Goal: Contribute content: Add original content to the website for others to see

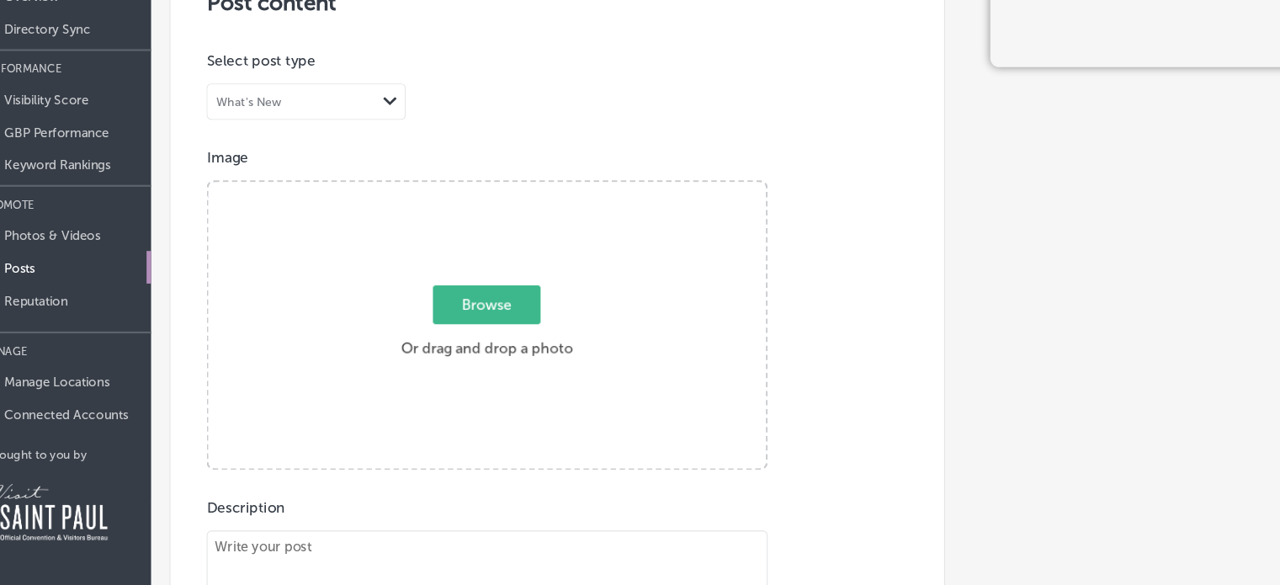
scroll to position [263, 0]
click at [463, 328] on span "Browse" at bounding box center [497, 323] width 100 height 36
click at [463, 214] on input "Browse Or drag and drop a photo" at bounding box center [497, 211] width 518 height 5
type input "C:\fakepath\465f1cbe-847d-e1a1-c335-e15905f8bb01.png"
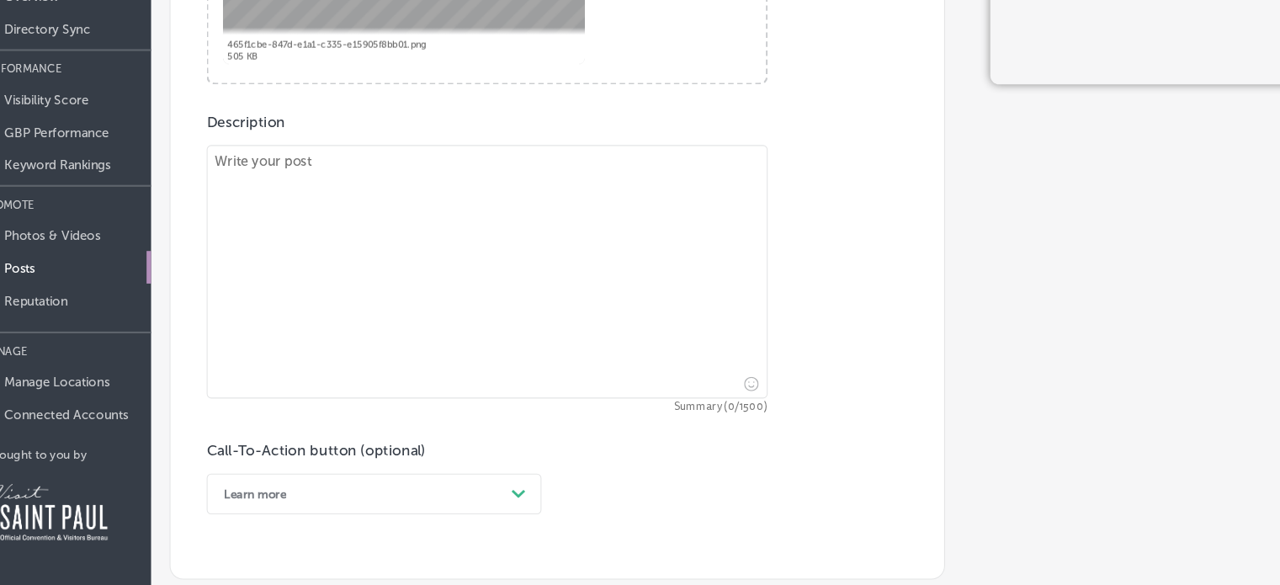
scroll to position [617, 0]
click at [295, 203] on textarea at bounding box center [498, 296] width 522 height 236
paste textarea "10 THINGS THAT WILL DELIGHT [URL][DOMAIN_NAME] #magnoliapearlclothing #magnolia…"
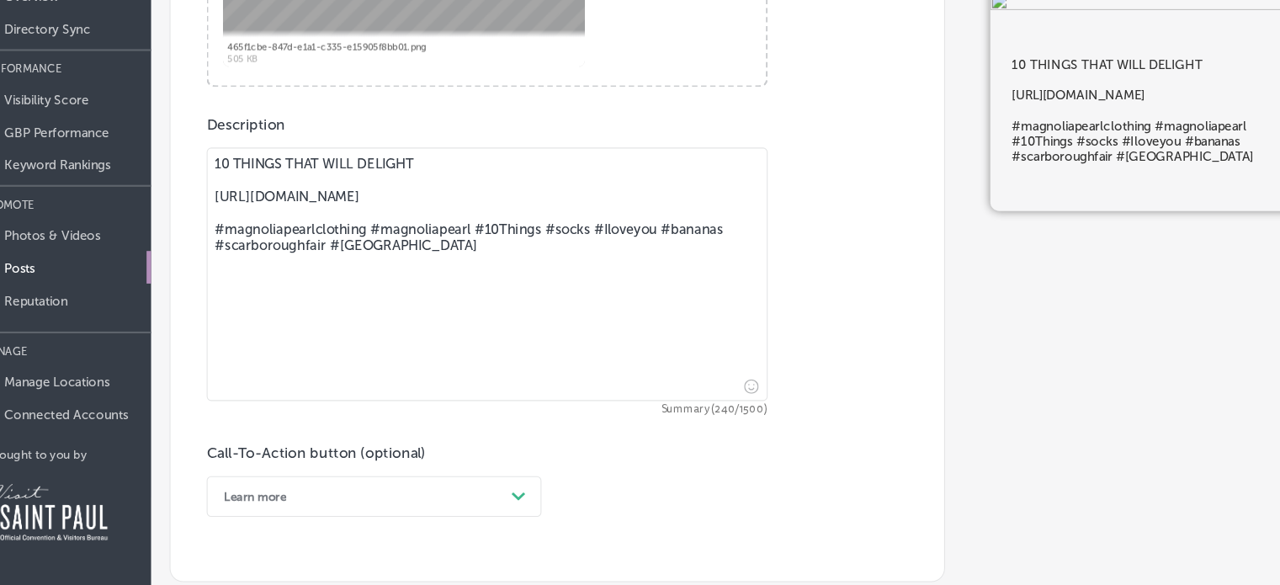
drag, startPoint x: 535, startPoint y: 242, endPoint x: 238, endPoint y: 221, distance: 297.8
click at [238, 221] on textarea "10 THINGS THAT WILL DELIGHT [URL][DOMAIN_NAME] #magnoliapearlclothing #magnolia…" at bounding box center [498, 296] width 522 height 236
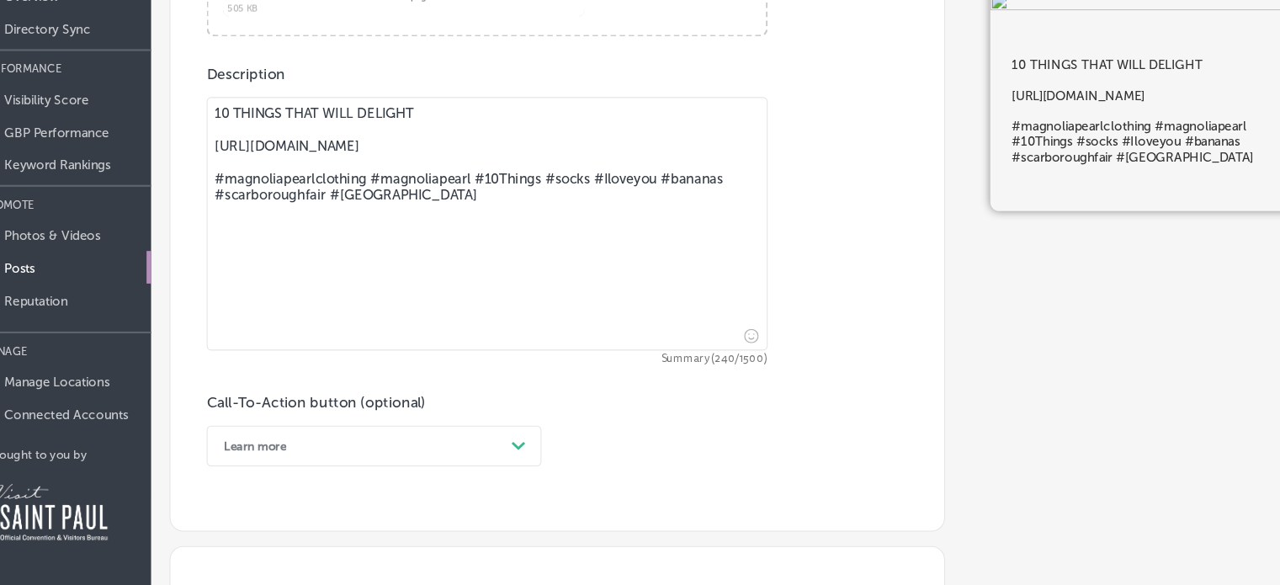
scroll to position [682, 0]
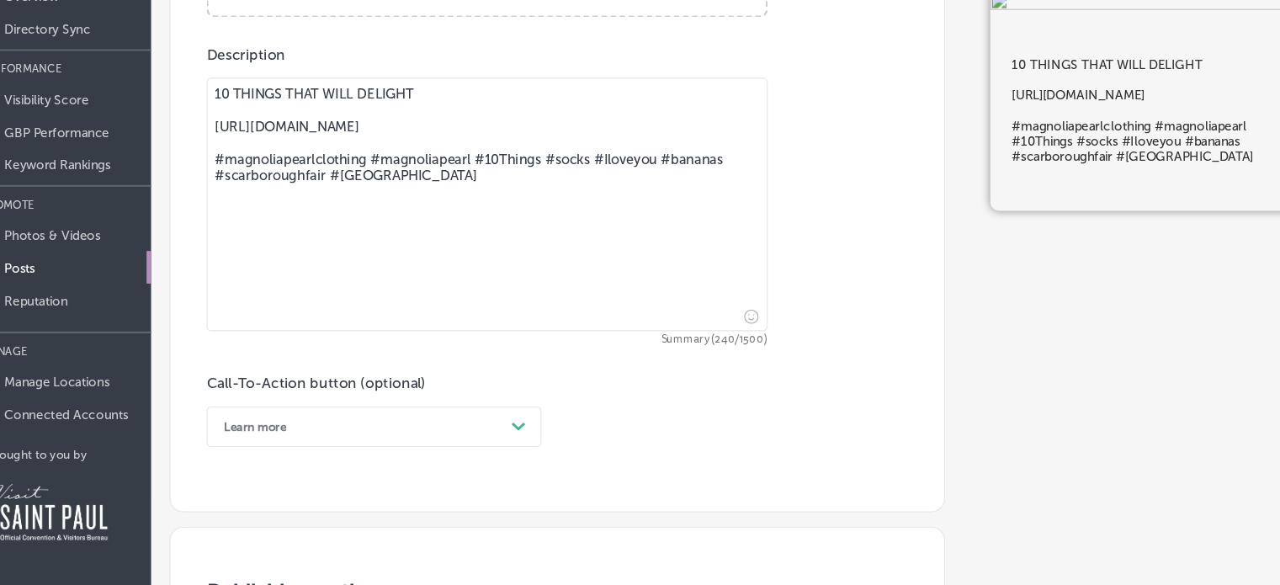
type textarea "10 THINGS THAT WILL DELIGHT [URL][DOMAIN_NAME] #magnoliapearlclothing #magnolia…"
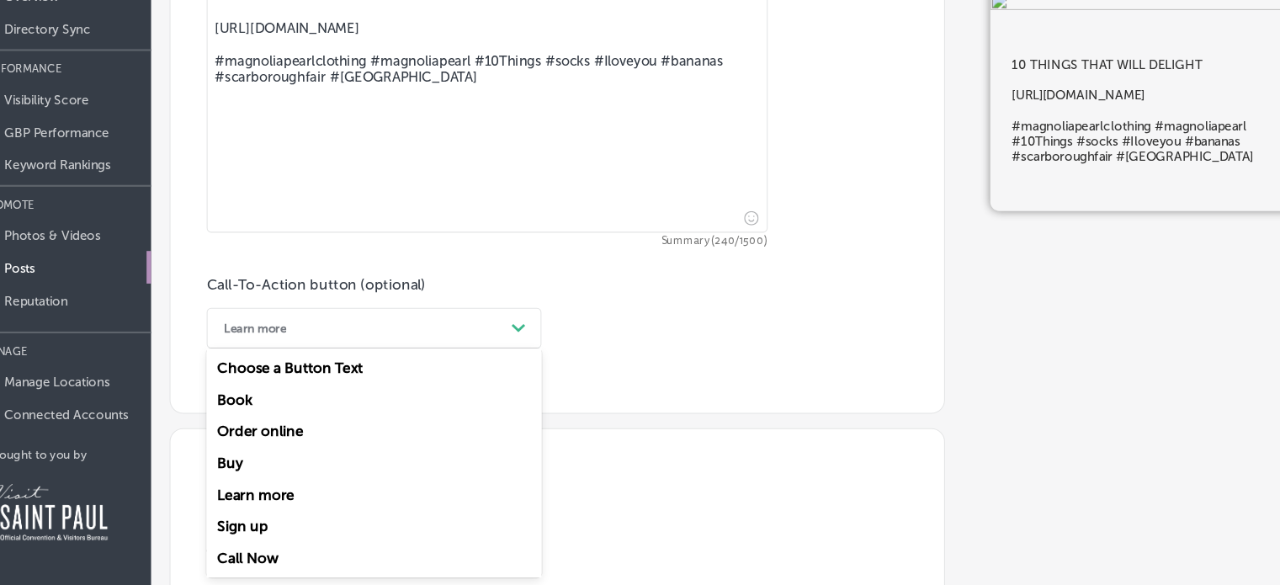
click at [525, 365] on div "option Learn more, selected. option Order online focused, 3 of 7. 7 results ava…" at bounding box center [392, 346] width 311 height 38
click at [271, 497] on div "Learn more" at bounding box center [392, 500] width 311 height 29
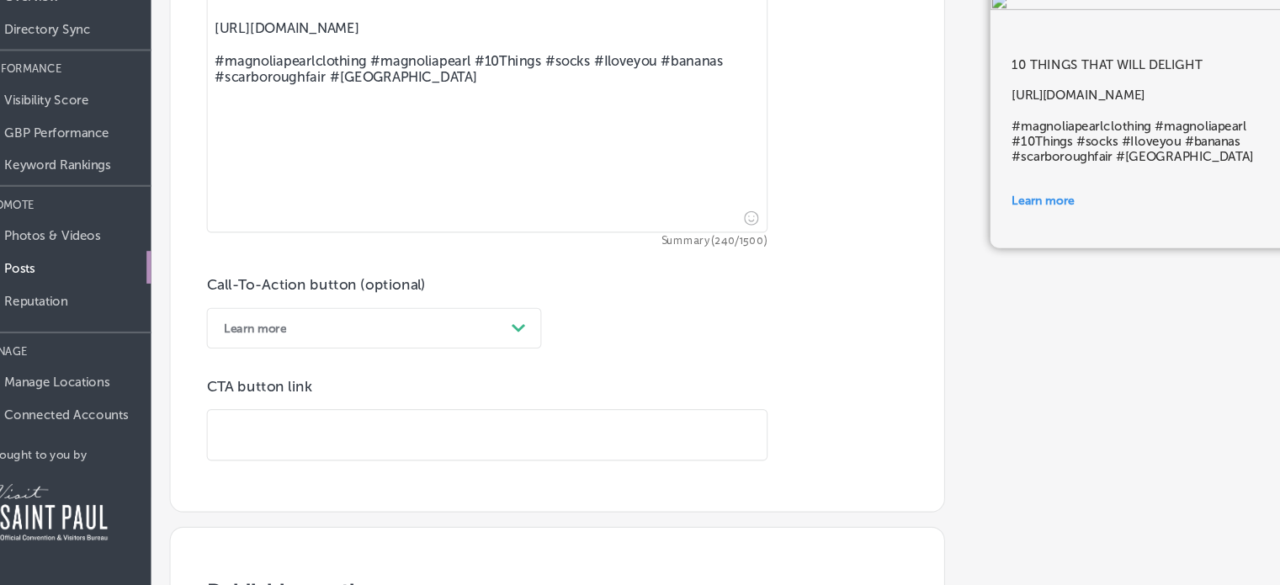
click at [263, 436] on input "text" at bounding box center [497, 446] width 520 height 46
paste input "[URL][DOMAIN_NAME]"
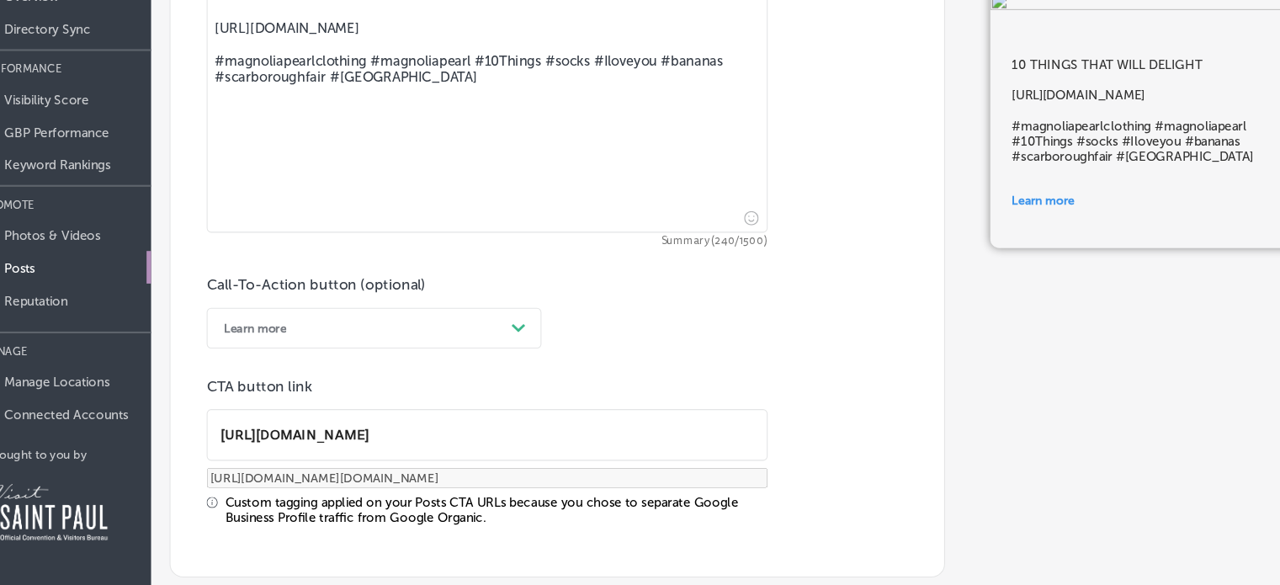
type input "[URL][DOMAIN_NAME]"
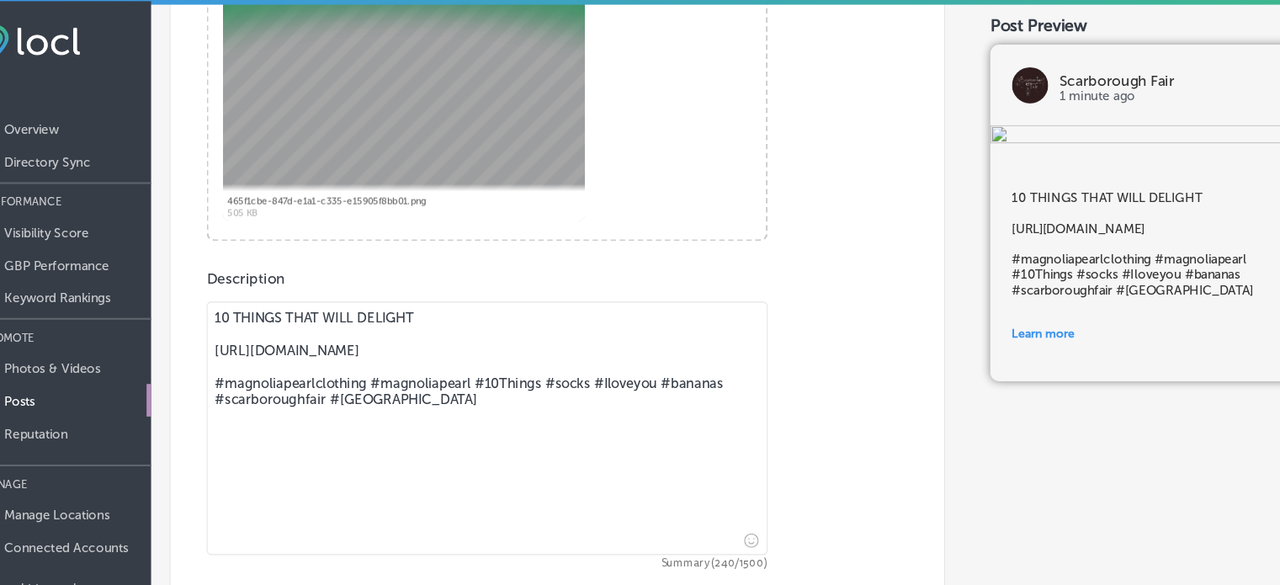
scroll to position [566, 0]
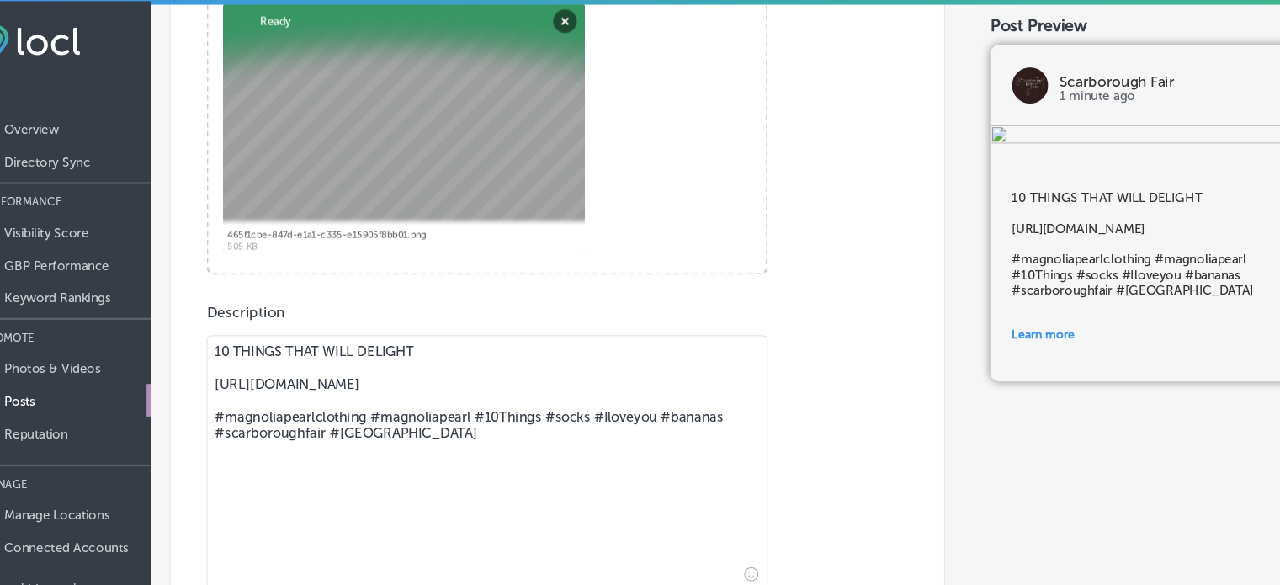
drag, startPoint x: 529, startPoint y: 126, endPoint x: 233, endPoint y: 327, distance: 358.1
click at [233, 327] on div "Post content Select location(s) Select post type What's New Path Created with S…" at bounding box center [562, 314] width 721 height 1108
click at [535, 423] on textarea "10 THINGS THAT WILL DELIGHT [URL][DOMAIN_NAME] #magnoliapearlclothing #magnolia…" at bounding box center [498, 429] width 522 height 236
drag, startPoint x: 535, startPoint y: 423, endPoint x: 229, endPoint y: 355, distance: 313.9
click at [229, 355] on div "Post content Select location(s) Select post type What's New Path Created with S…" at bounding box center [562, 314] width 721 height 1108
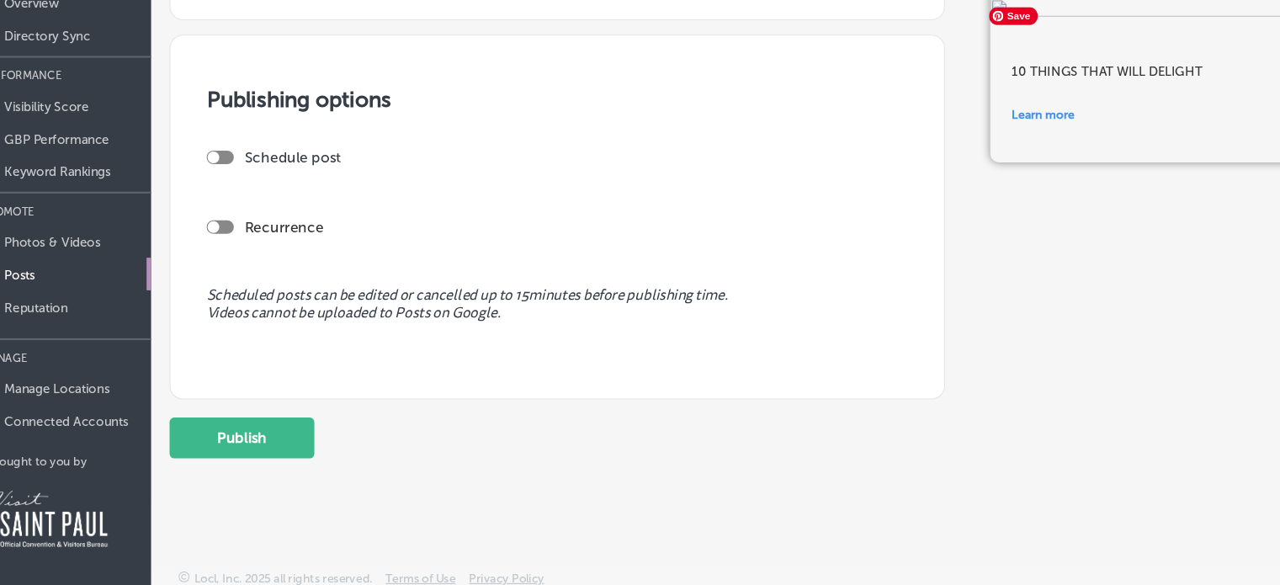
scroll to position [86, 0]
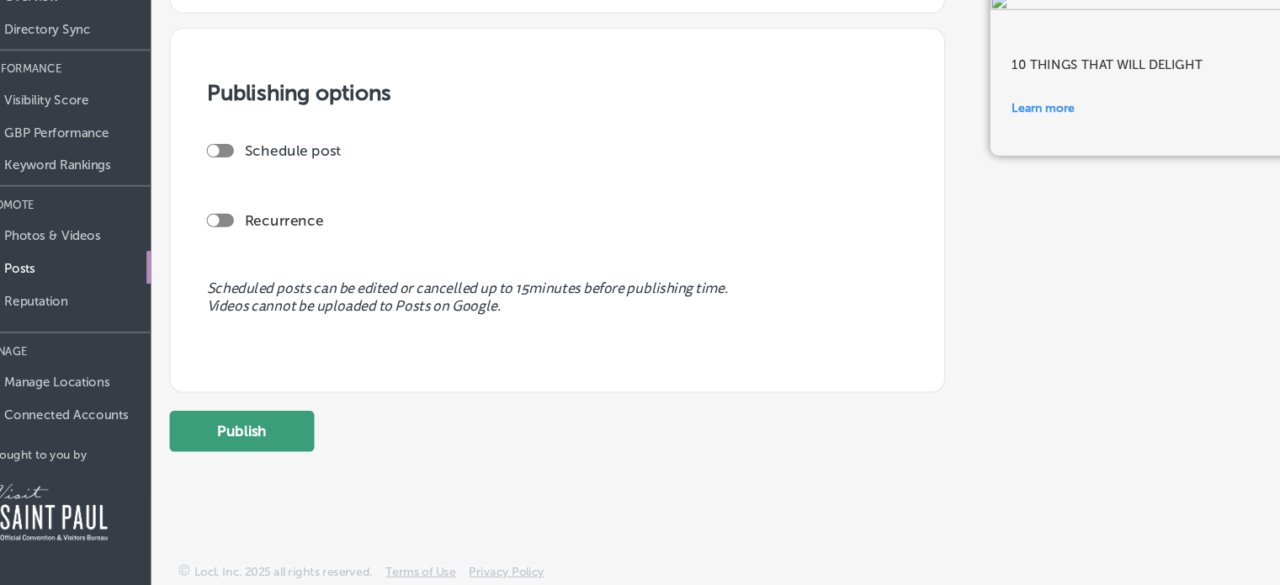
type textarea "10 THINGS THAT WILL DELIGHT"
click at [267, 440] on button "Publish" at bounding box center [269, 442] width 135 height 38
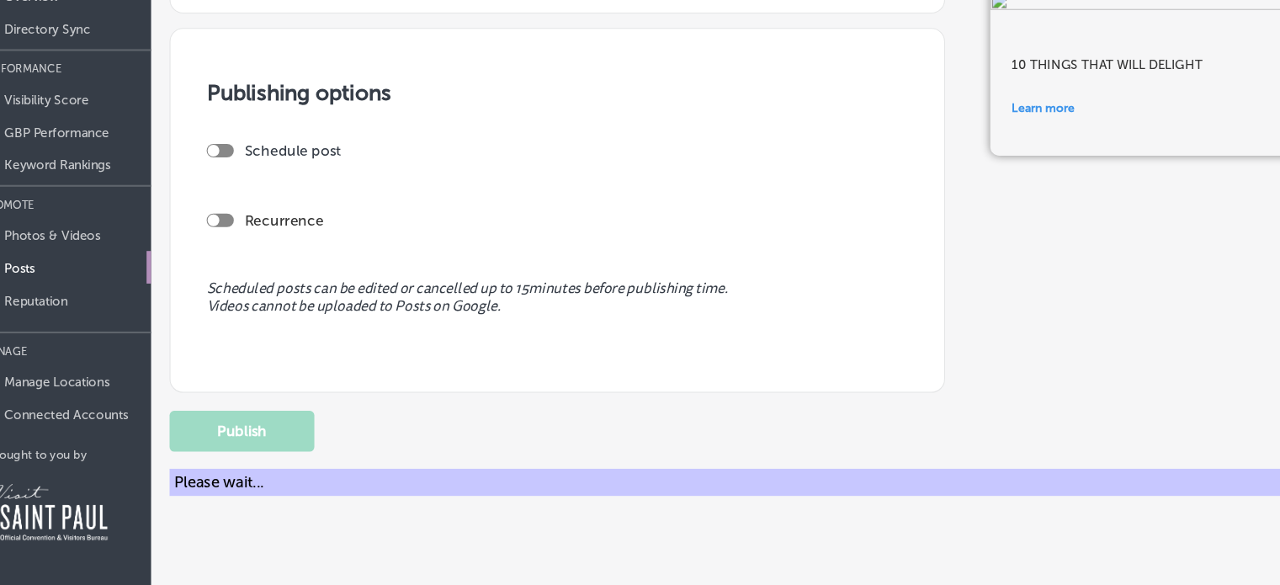
scroll to position [1146, 0]
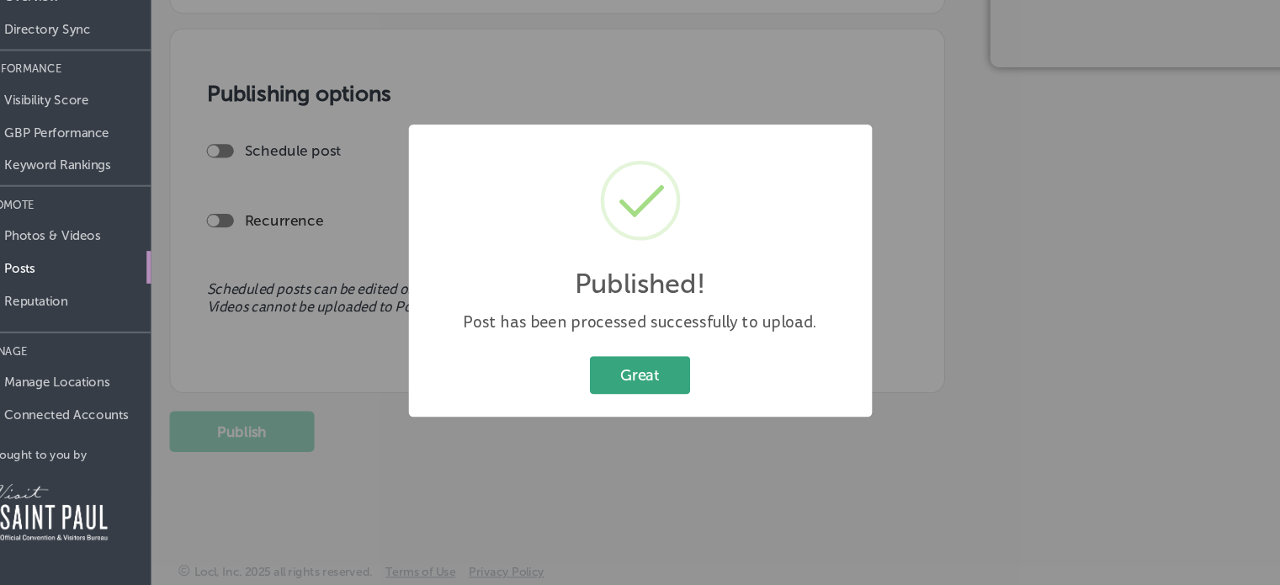
click at [648, 393] on button "Great" at bounding box center [639, 389] width 93 height 35
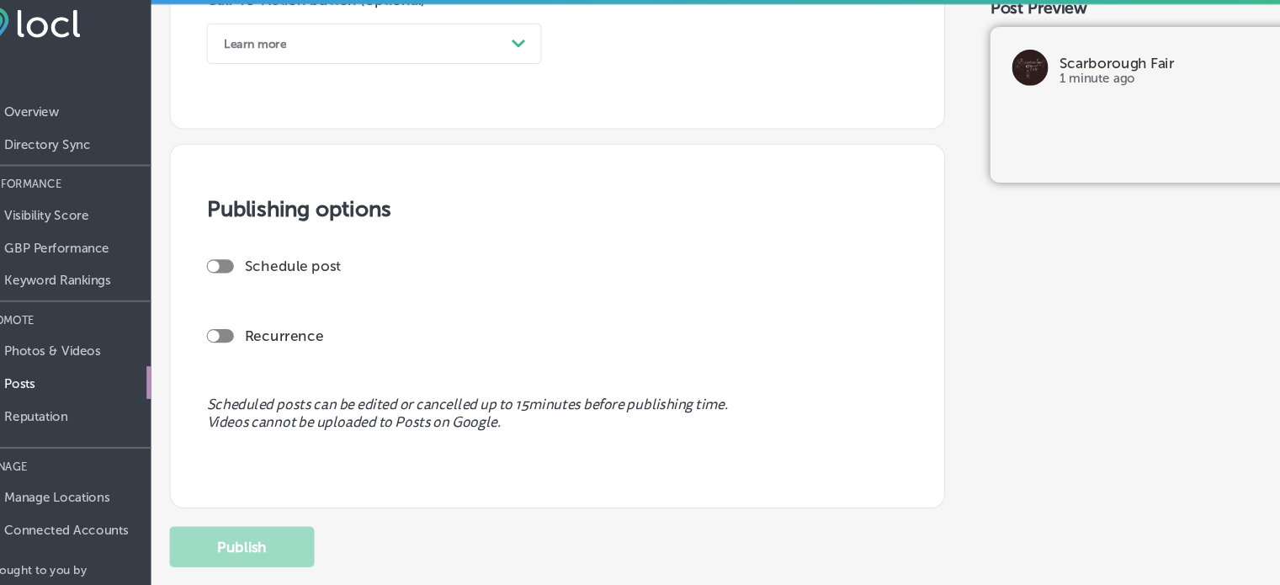
scroll to position [0, 0]
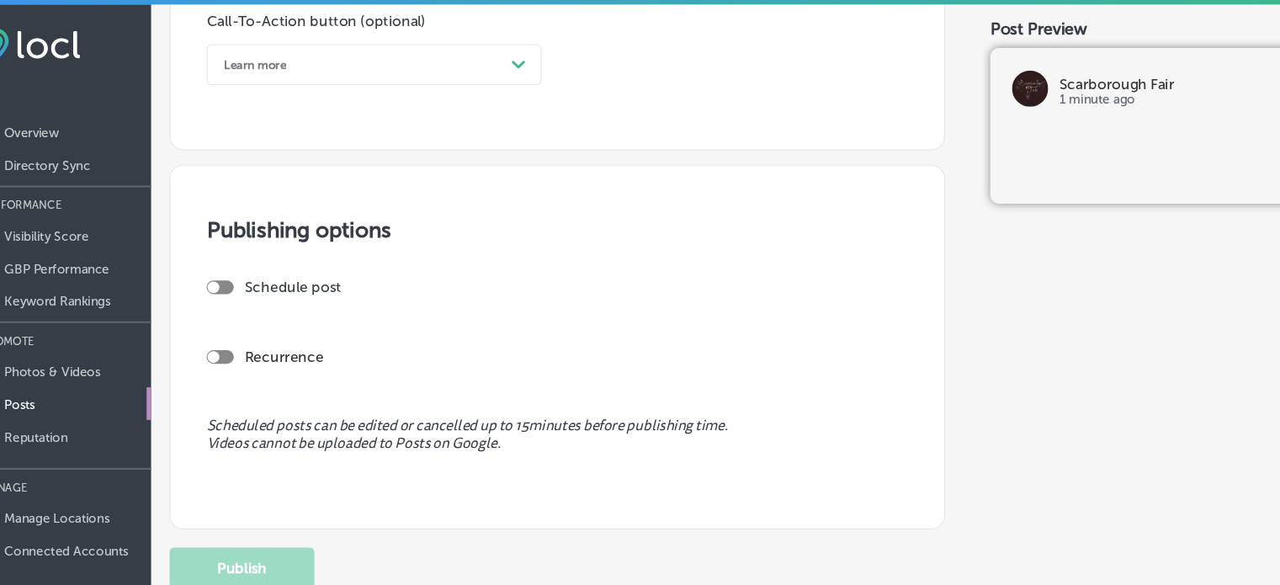
click at [66, 373] on p "Posts" at bounding box center [63, 376] width 29 height 14
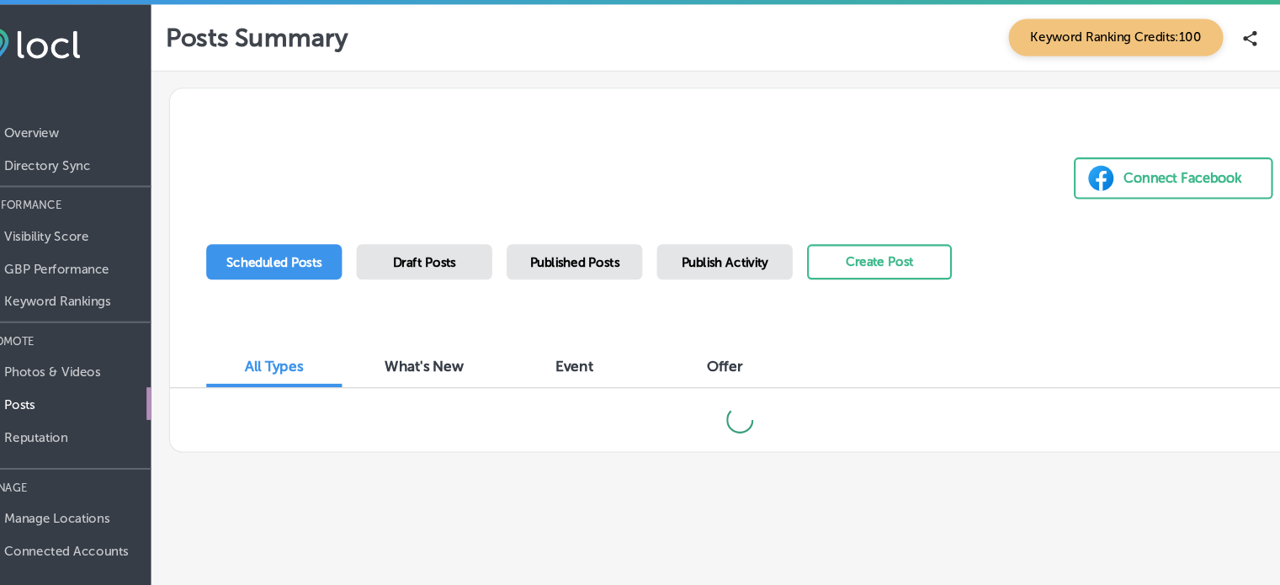
click at [450, 244] on span "Draft Posts" at bounding box center [439, 244] width 59 height 14
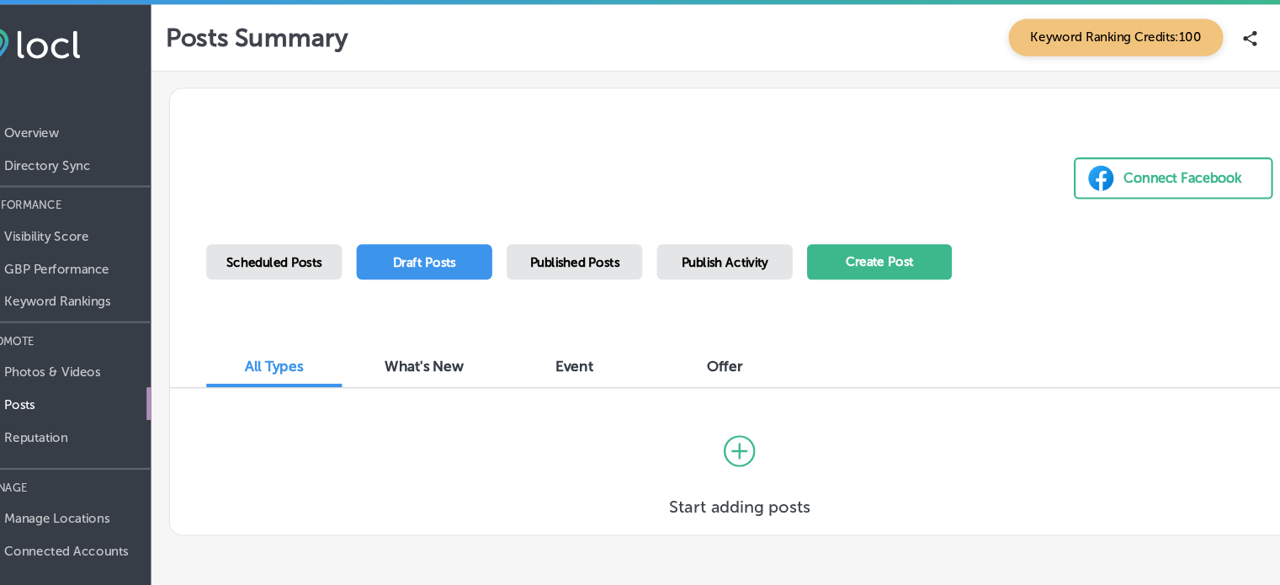
click at [848, 240] on button "Create Post" at bounding box center [862, 243] width 135 height 33
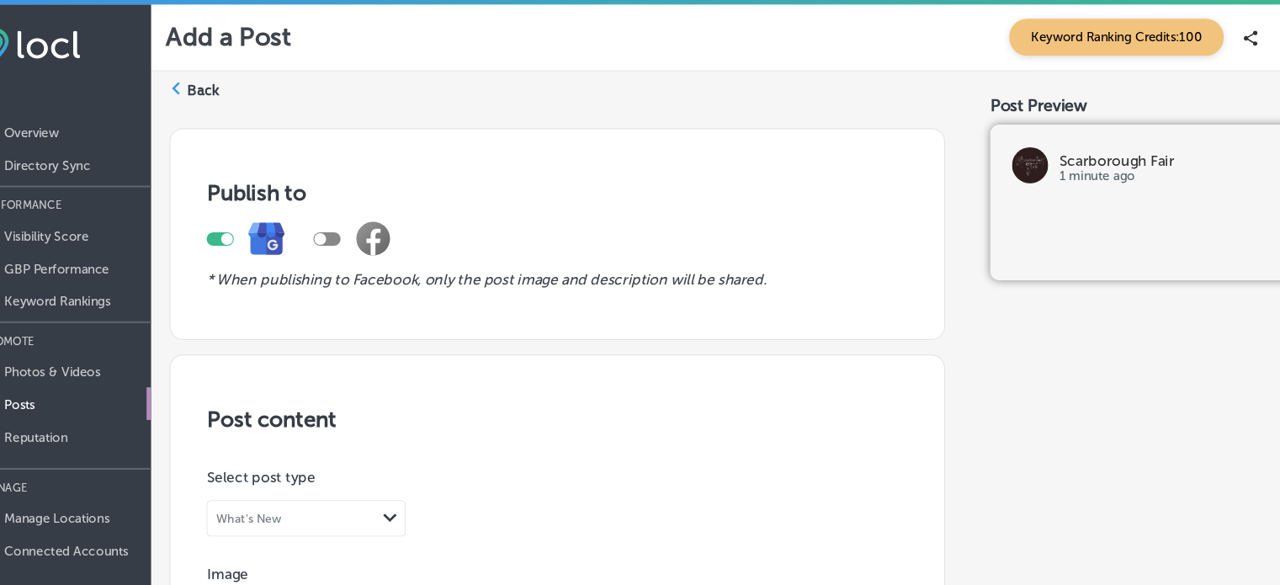
scroll to position [86, 0]
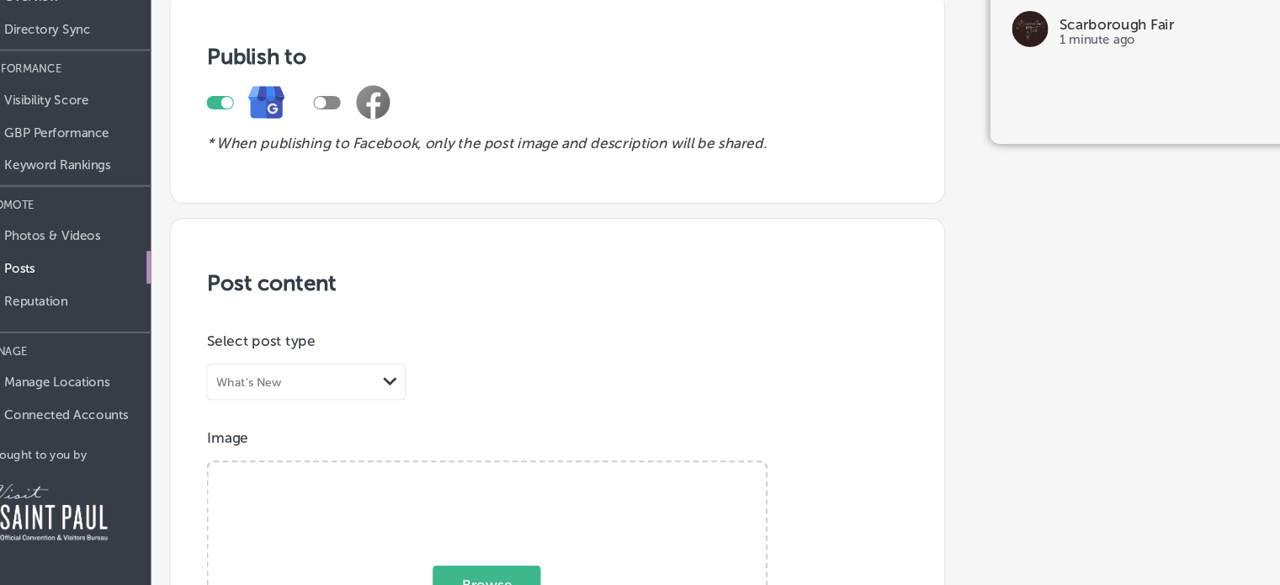
click at [511, 579] on span "Browse" at bounding box center [497, 585] width 100 height 36
click at [511, 476] on input "Browse Or drag and drop a photo" at bounding box center [497, 473] width 518 height 5
type input "C:\fakepath\75d41d00-4822-eda2-aadd-de7a2b2cc6a3.jpeg"
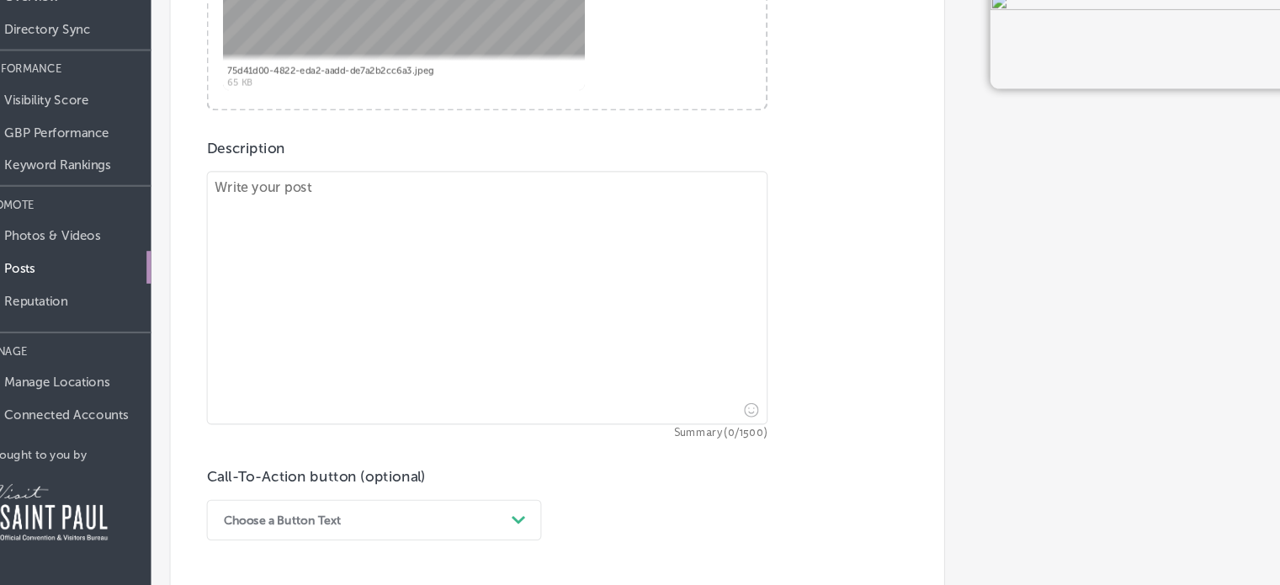
scroll to position [596, 0]
click at [314, 218] on textarea at bounding box center [498, 317] width 522 height 236
paste textarea "NEW, NOVEAU, NUEVO, NEU, NUOVO [URL][DOMAIN_NAME] #new #KristaLarson #MICHAELMI…"
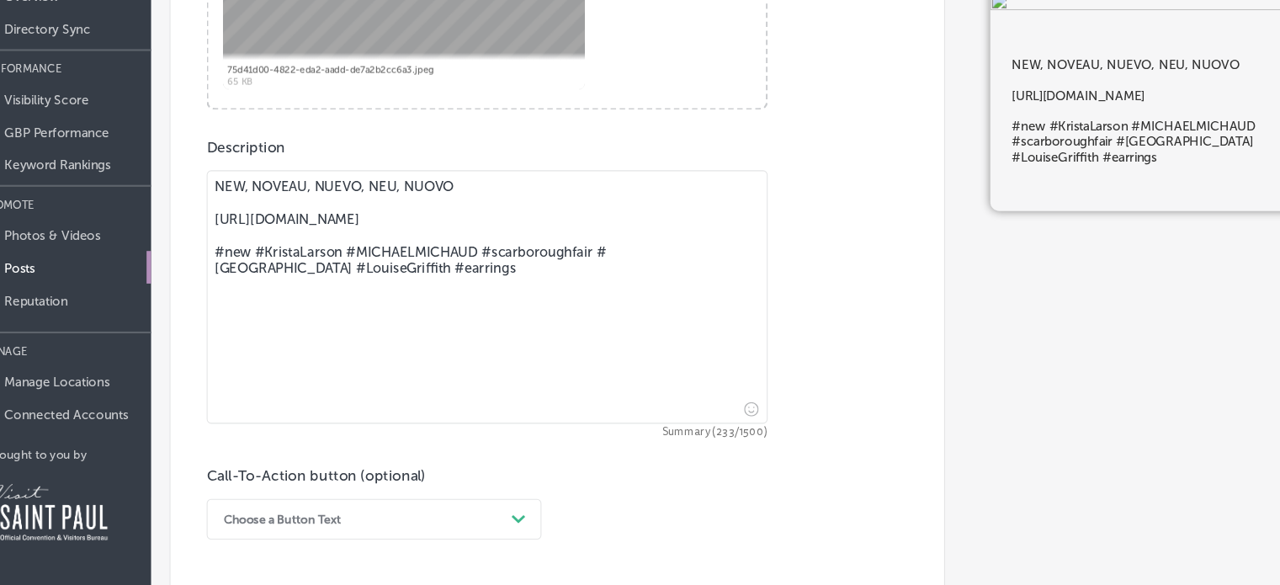
drag, startPoint x: 539, startPoint y: 261, endPoint x: 243, endPoint y: 238, distance: 297.1
click at [243, 238] on textarea "NEW, NOVEAU, NUEVO, NEU, NUOVO [URL][DOMAIN_NAME] #new #KristaLarson #MICHAELMI…" at bounding box center [498, 317] width 522 height 236
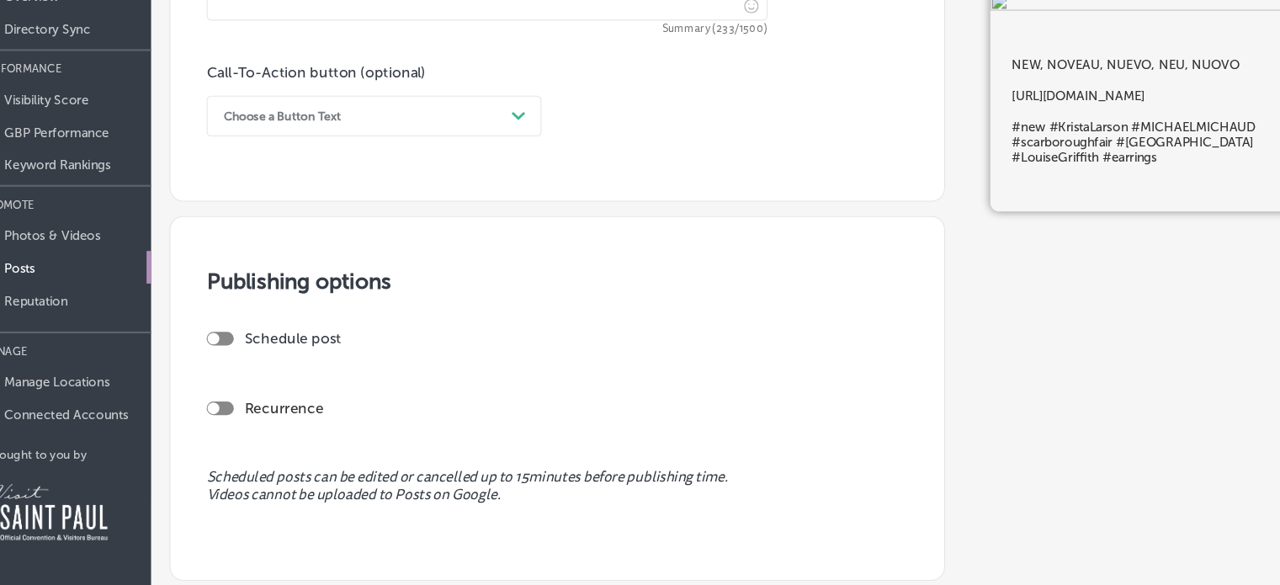
scroll to position [974, 0]
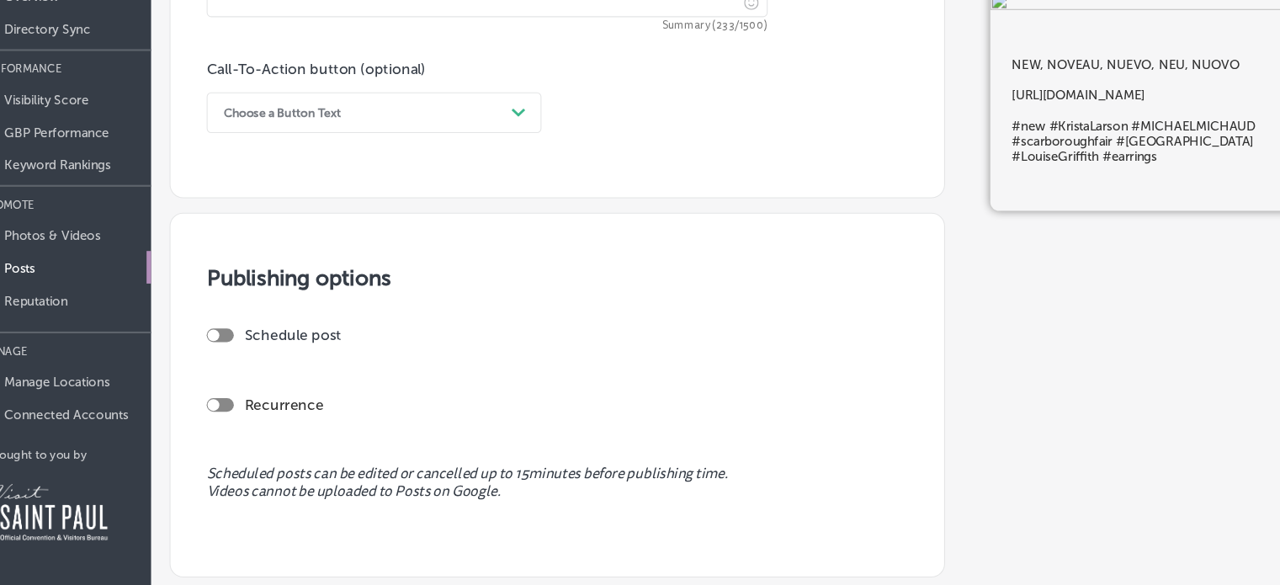
type textarea "NEW, NOVEAU, NUEVO, NEU, NUOVO [URL][DOMAIN_NAME] #new #KristaLarson #MICHAELMI…"
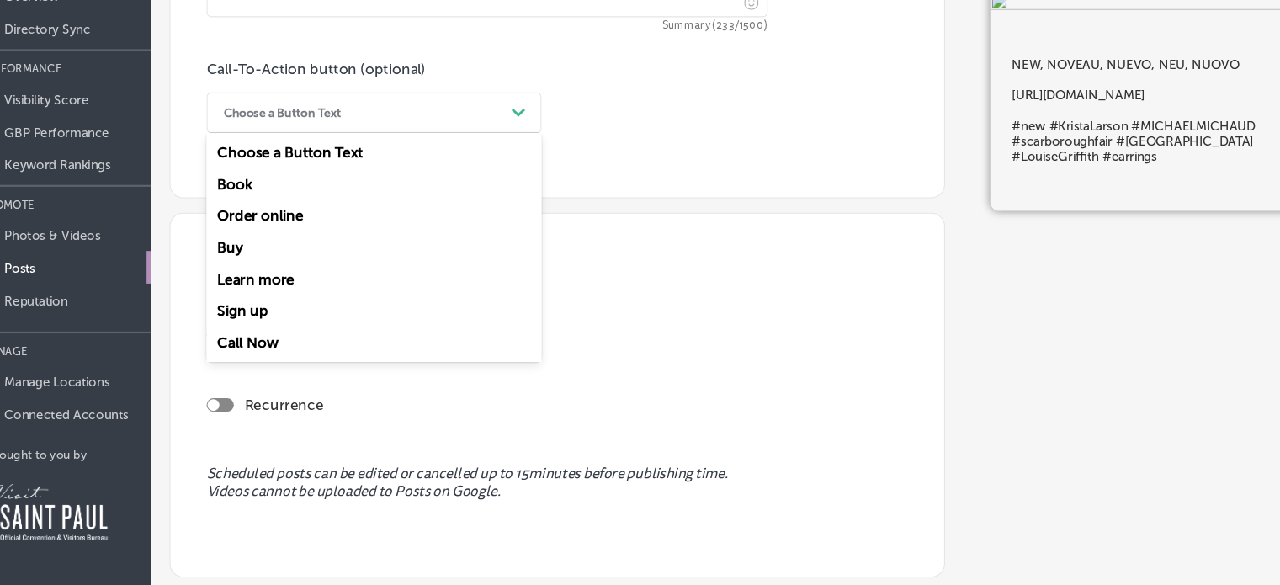
click at [524, 140] on div "Path Created with Sketch." at bounding box center [526, 146] width 13 height 13
click at [303, 295] on div "Learn more" at bounding box center [392, 300] width 311 height 29
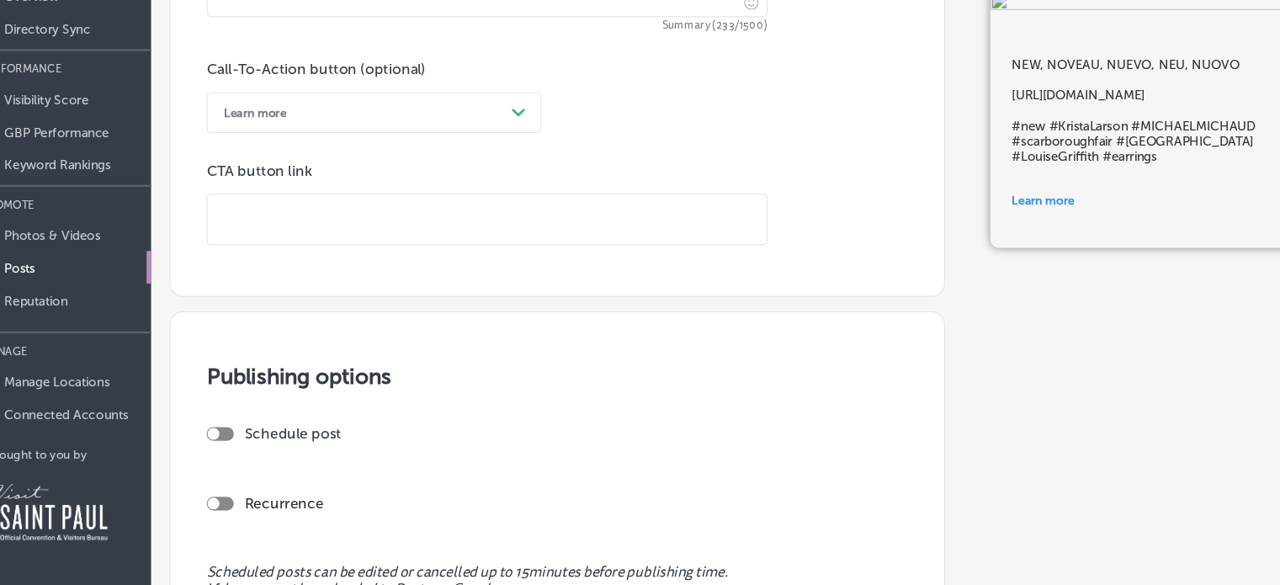
click at [278, 234] on input "text" at bounding box center [497, 245] width 520 height 46
paste input "[URL][DOMAIN_NAME]"
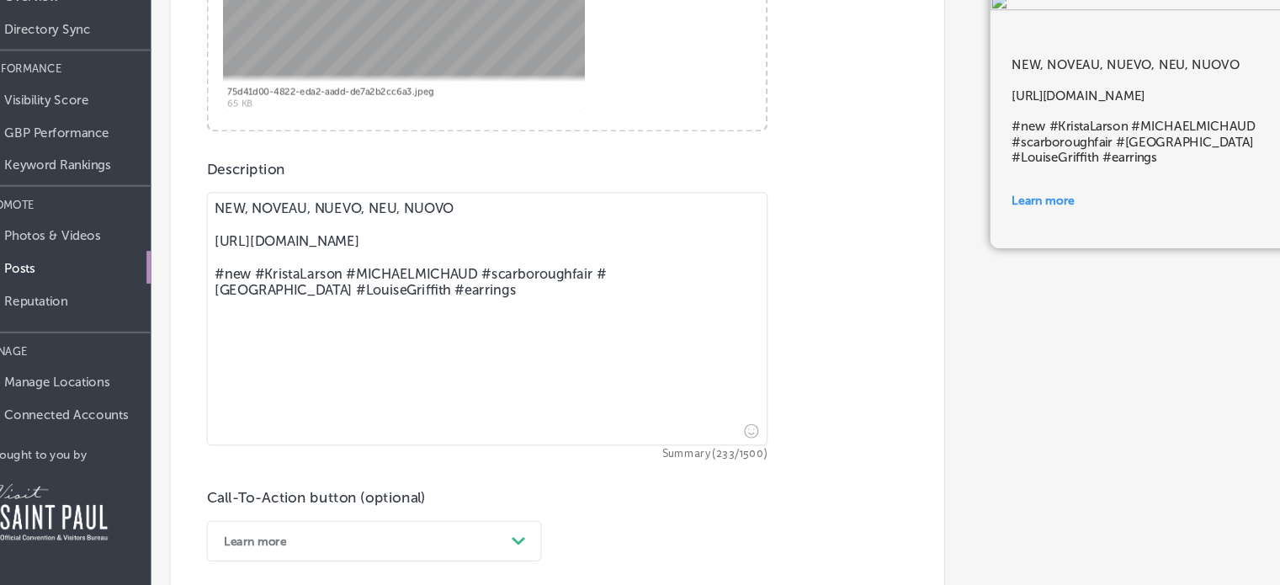
scroll to position [574, 0]
type input "[URL][DOMAIN_NAME]"
drag, startPoint x: 588, startPoint y: 327, endPoint x: 247, endPoint y: 219, distance: 358.3
click at [247, 221] on div "NEW, NOVEAU, NUEVO, NEU, NUOVO [URL][DOMAIN_NAME] #new #KristaLarson #MICHAELMI…" at bounding box center [498, 345] width 522 height 249
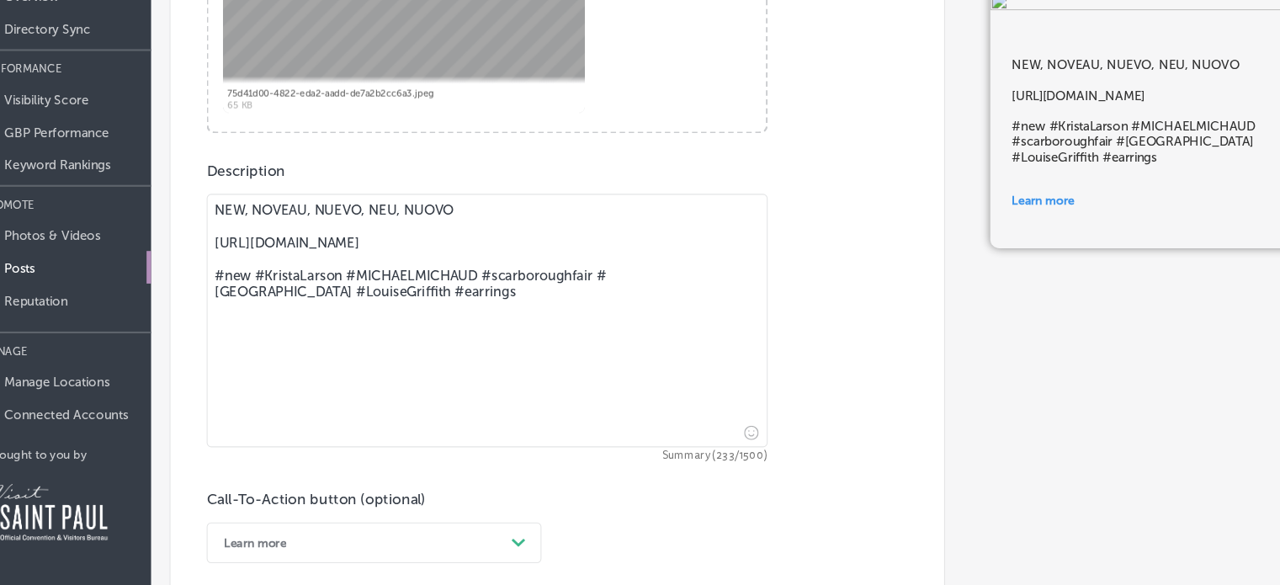
drag, startPoint x: 587, startPoint y: 321, endPoint x: 194, endPoint y: 199, distance: 412.4
click at [194, 199] on div "Back Publish to * When publishing to Facebook, only the post image and descript…" at bounding box center [732, 308] width 1095 height 1803
click at [596, 329] on textarea "NEW, NOVEAU, NUEVO, NEU, NUOVO [URL][DOMAIN_NAME] #new #KristaLarson #MICHAELMI…" at bounding box center [498, 339] width 522 height 236
drag, startPoint x: 596, startPoint y: 329, endPoint x: 241, endPoint y: 257, distance: 362.5
click at [241, 257] on textarea "NEW, NOVEAU, NUEVO, NEU, NUOVO [URL][DOMAIN_NAME] #new #KristaLarson #MICHAELMI…" at bounding box center [498, 339] width 522 height 236
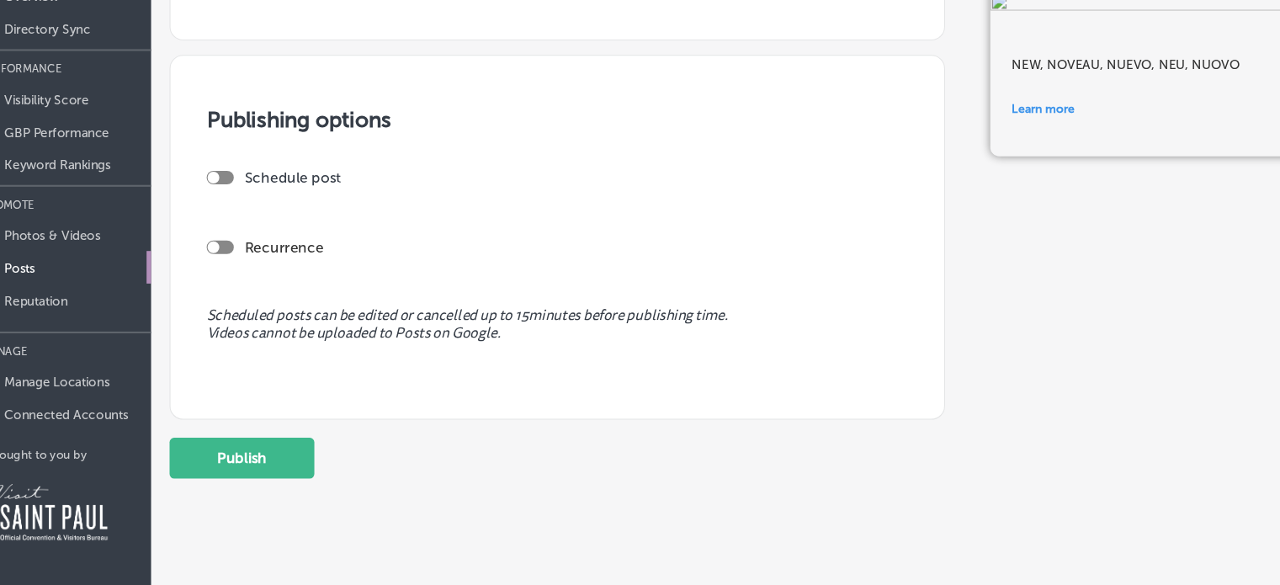
scroll to position [1298, 0]
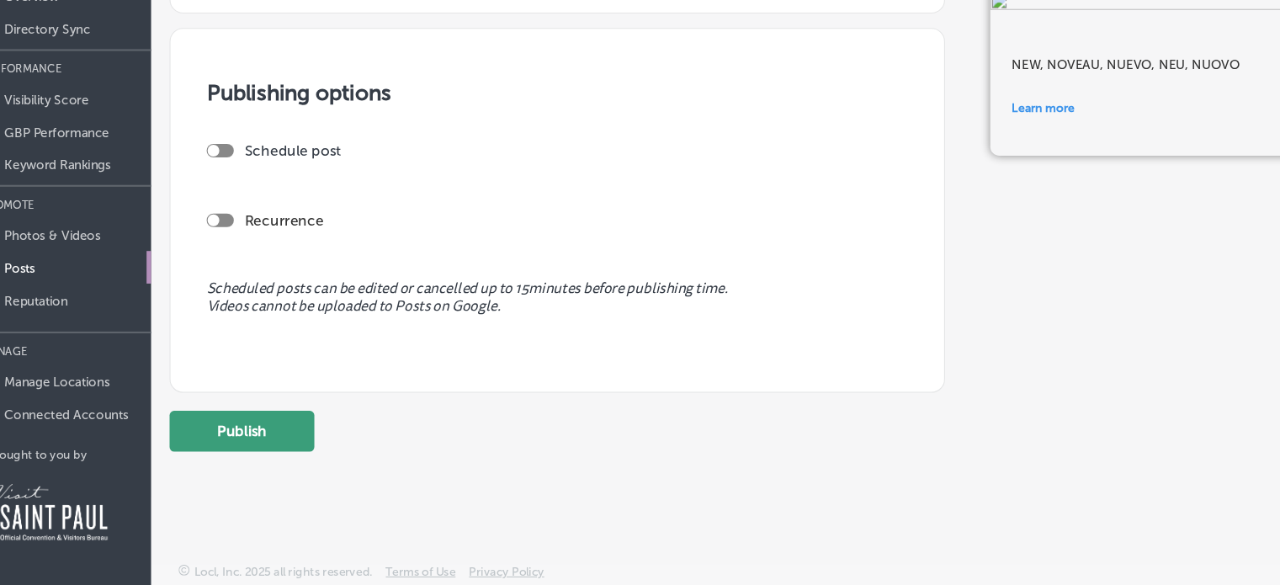
type textarea "NEW, NOVEAU, NUEVO, NEU, NUOVO"
click at [281, 442] on button "Publish" at bounding box center [269, 442] width 135 height 38
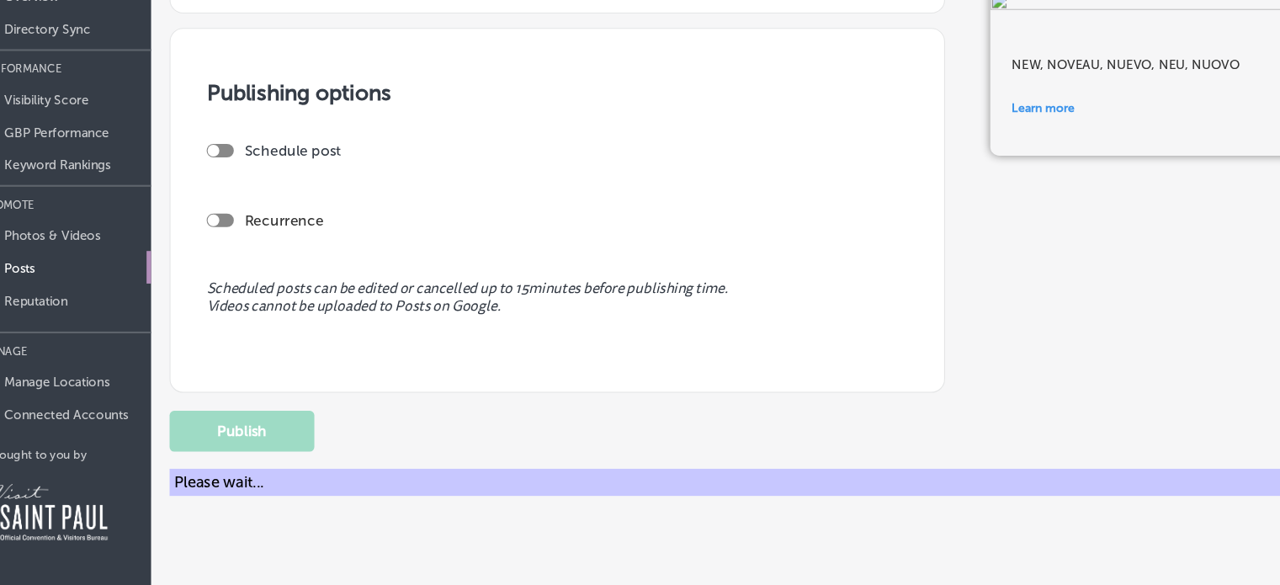
scroll to position [1146, 0]
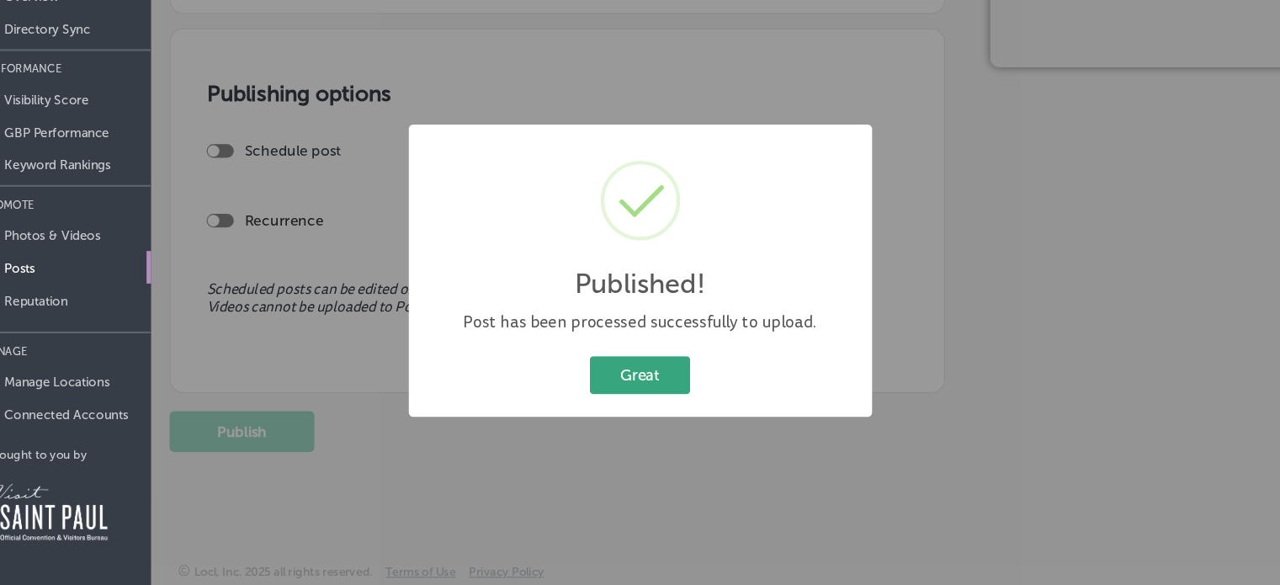
click at [630, 385] on button "Great" at bounding box center [639, 389] width 93 height 35
